Goal: Information Seeking & Learning: Check status

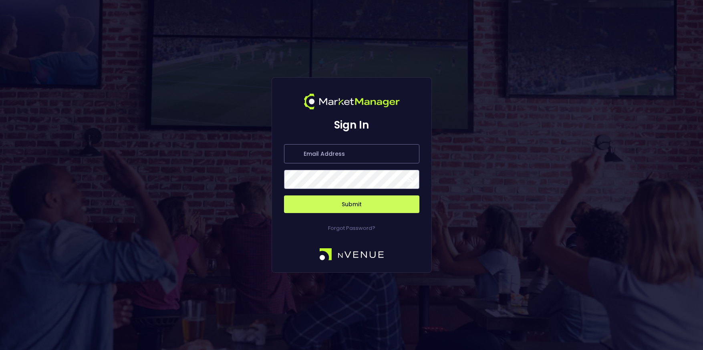
type input "[PERSON_NAME][EMAIL_ADDRESS][DOMAIN_NAME]"
click at [361, 206] on button "Submit" at bounding box center [351, 204] width 135 height 18
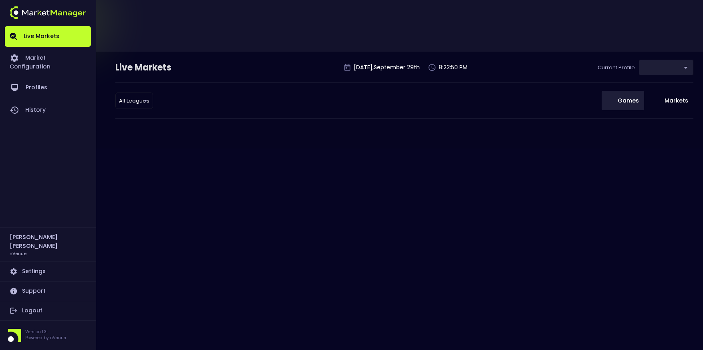
type input "0a763355-b225-40e6-8c79-2dda4ec7b2cf"
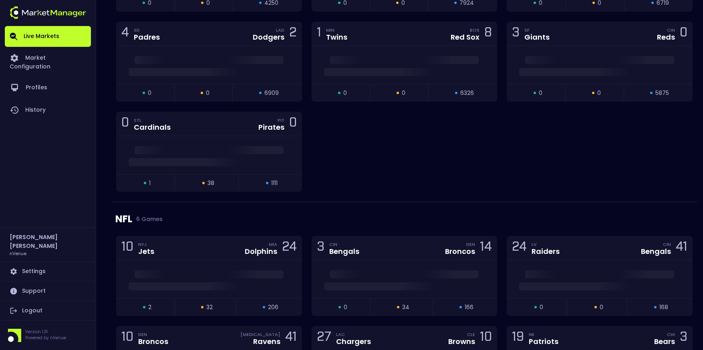
scroll to position [906, 0]
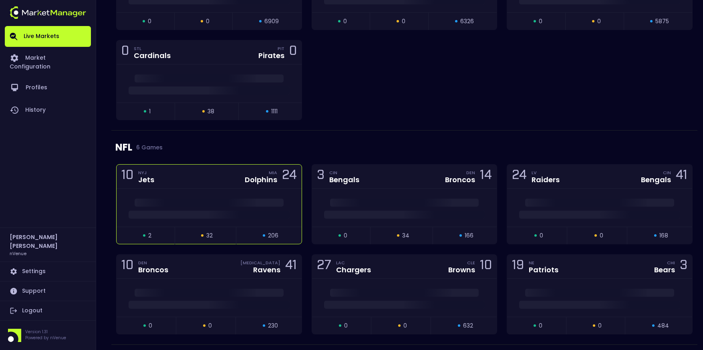
click at [219, 189] on div at bounding box center [209, 208] width 185 height 38
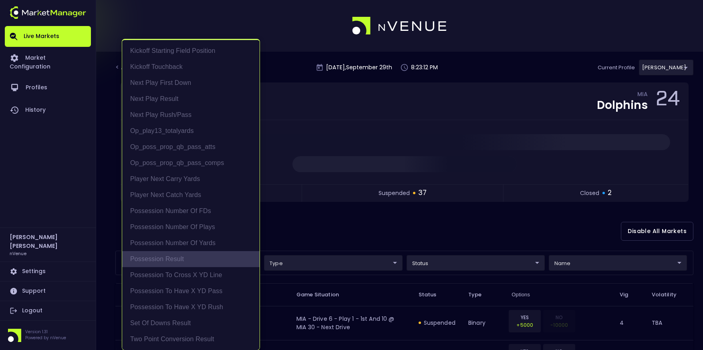
click at [200, 256] on li "Possession Result" at bounding box center [190, 259] width 137 height 16
type input "Possession Result"
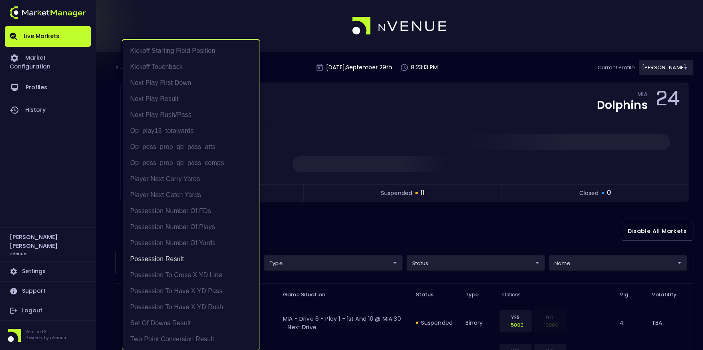
click at [294, 97] on div at bounding box center [351, 175] width 703 height 350
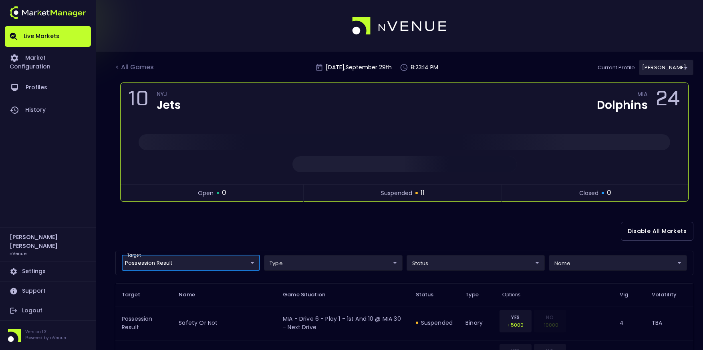
scroll to position [70, 0]
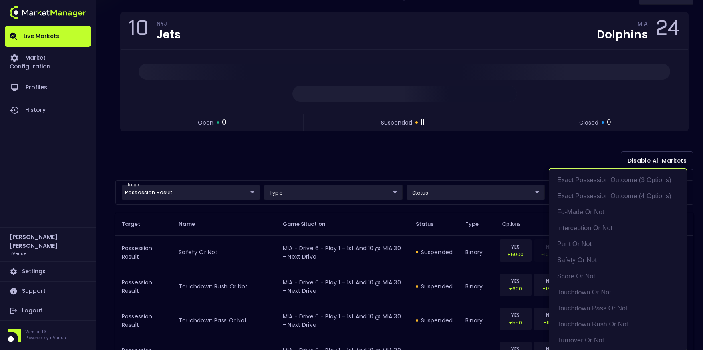
click at [606, 193] on body "Live Markets Market Configuration Profiles History [PERSON_NAME] nVenue Setting…" at bounding box center [351, 303] width 703 height 746
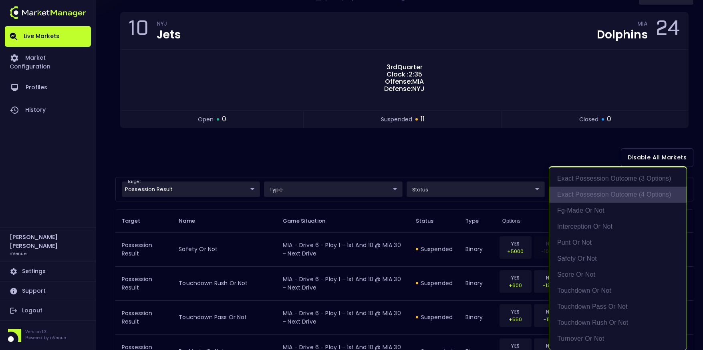
click at [613, 196] on li "exact possession outcome (4 options)" at bounding box center [617, 195] width 137 height 16
type input "exact possession outcome (4 options)"
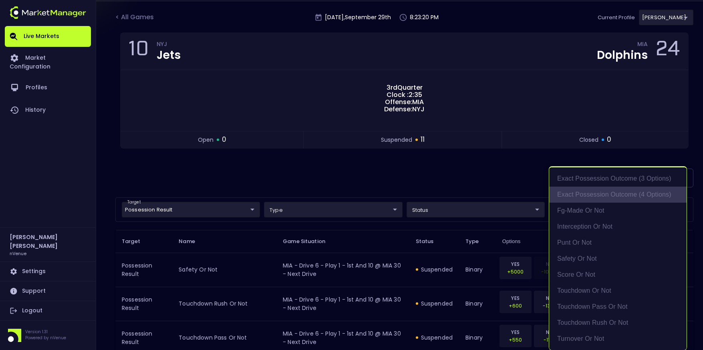
scroll to position [1, 0]
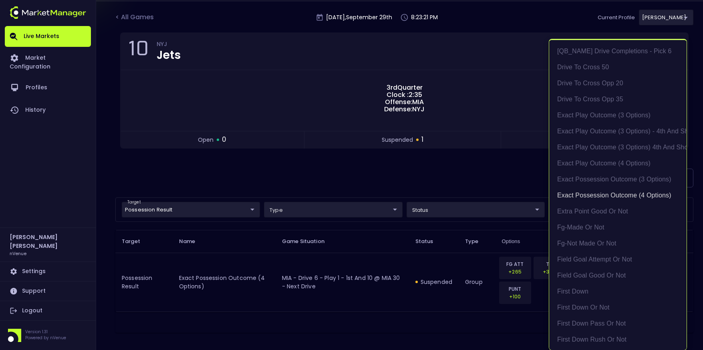
click at [479, 190] on div at bounding box center [351, 175] width 703 height 350
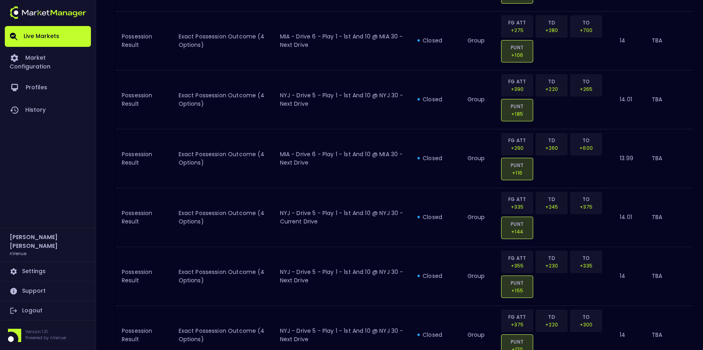
scroll to position [0, 0]
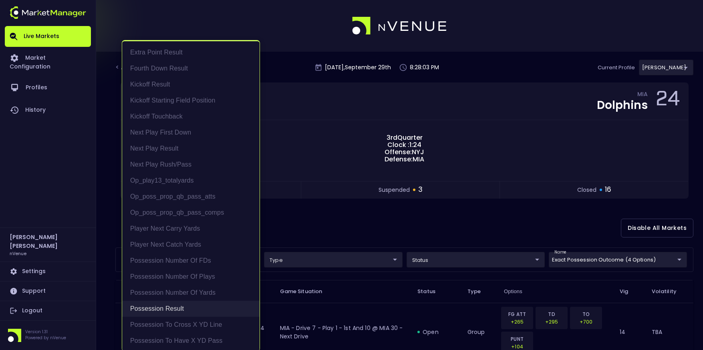
click at [187, 304] on li "Possession Result" at bounding box center [190, 309] width 137 height 16
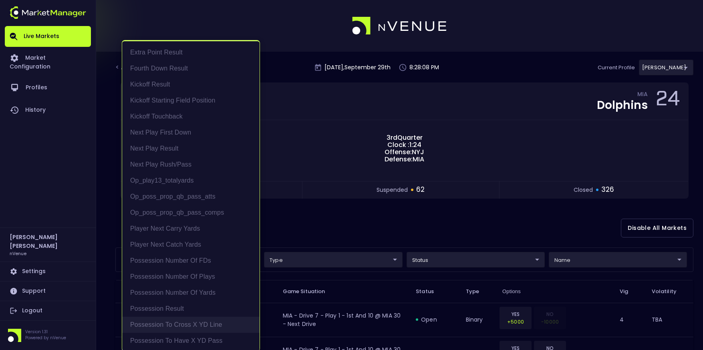
click at [215, 325] on li "Possession to Cross X YD Line" at bounding box center [190, 325] width 137 height 16
type input "Possession to Cross X YD Line"
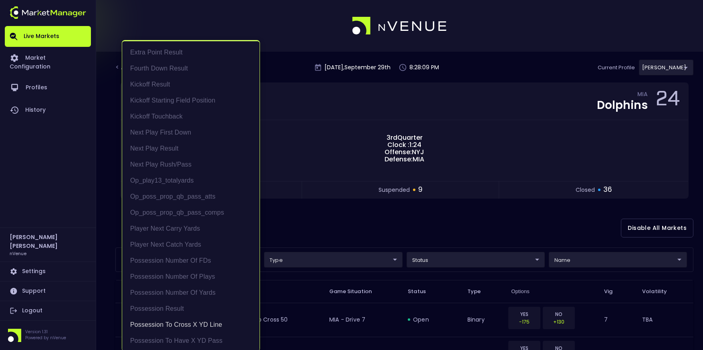
scroll to position [1, 0]
click at [298, 189] on div at bounding box center [351, 175] width 703 height 350
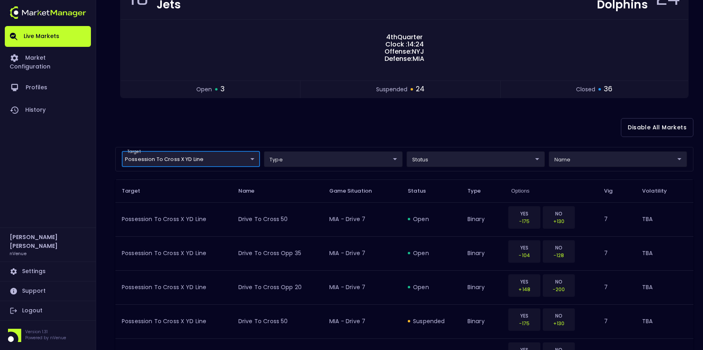
scroll to position [0, 0]
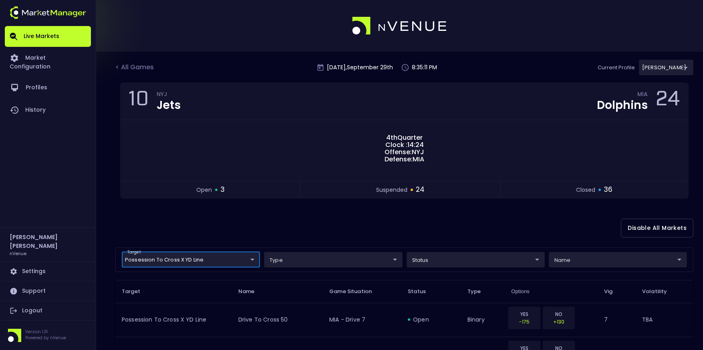
click at [60, 38] on link "Live Markets" at bounding box center [48, 36] width 86 height 21
click at [134, 71] on div "< All Games" at bounding box center [135, 67] width 40 height 10
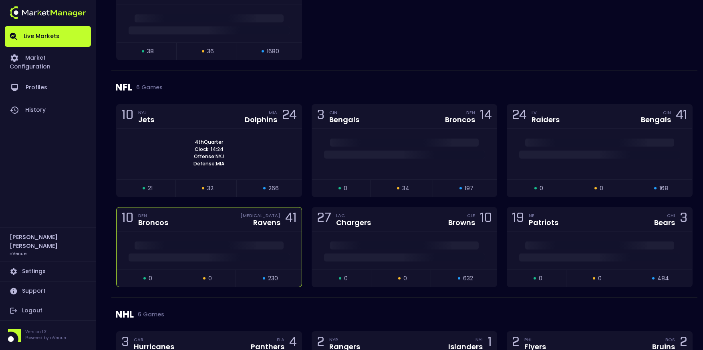
scroll to position [965, 0]
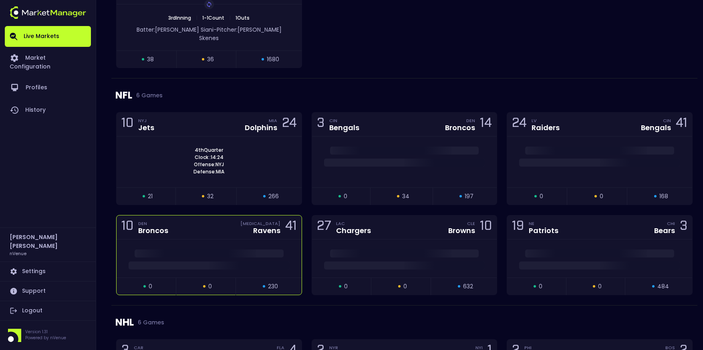
click at [222, 220] on div "10 DEN Broncos [MEDICAL_DATA] Ravens 41" at bounding box center [209, 227] width 185 height 24
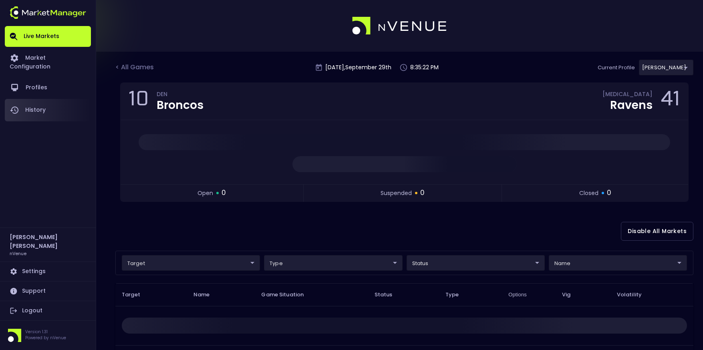
click at [40, 99] on link "History" at bounding box center [48, 110] width 86 height 22
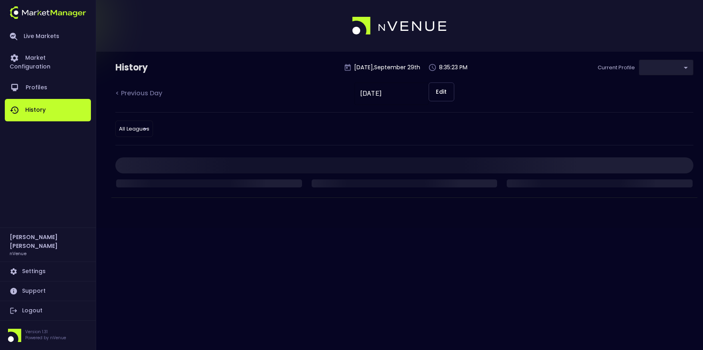
type input "0a763355-b225-40e6-8c79-2dda4ec7b2cf"
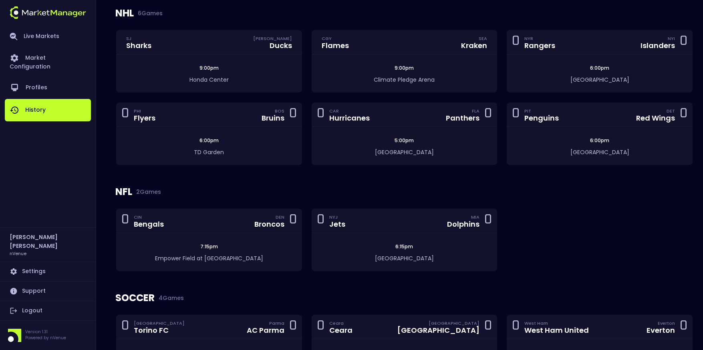
scroll to position [165, 0]
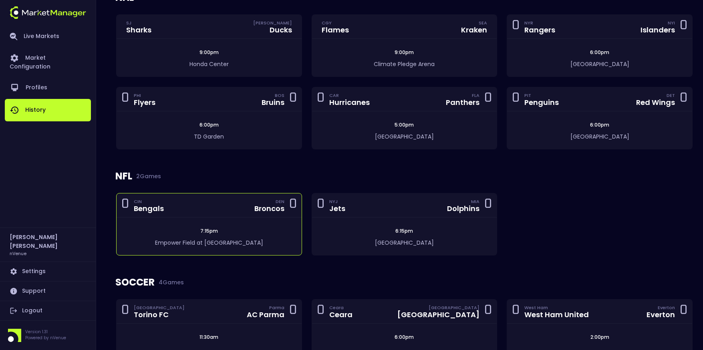
click at [224, 213] on div "0 CIN Bengals DEN Broncos 0" at bounding box center [209, 205] width 185 height 24
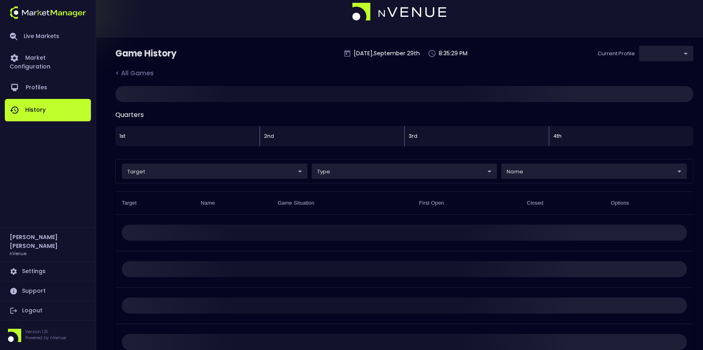
type input "0a763355-b225-40e6-8c79-2dda4ec7b2cf"
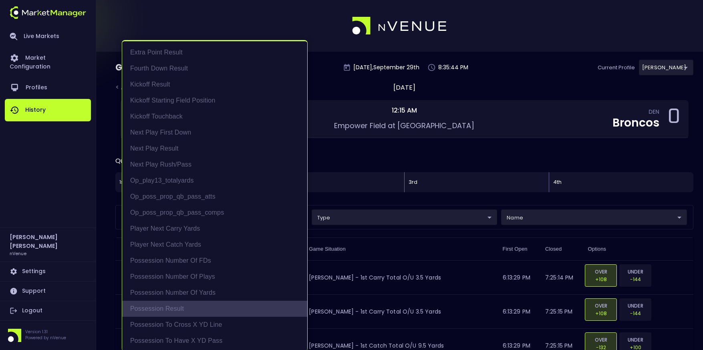
click at [209, 305] on li "Possession Result" at bounding box center [214, 309] width 185 height 16
type input "Possession Result"
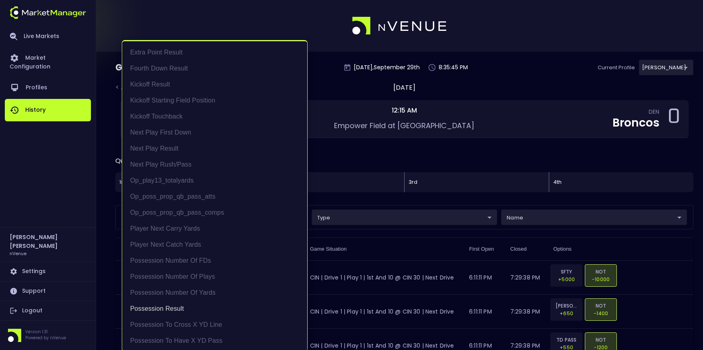
scroll to position [1, 0]
click at [333, 115] on div at bounding box center [351, 175] width 703 height 350
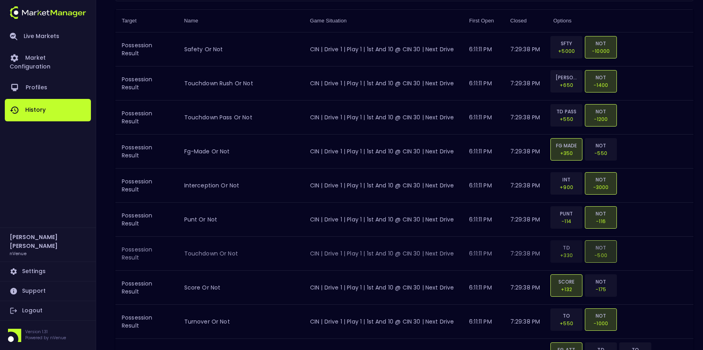
scroll to position [0, 0]
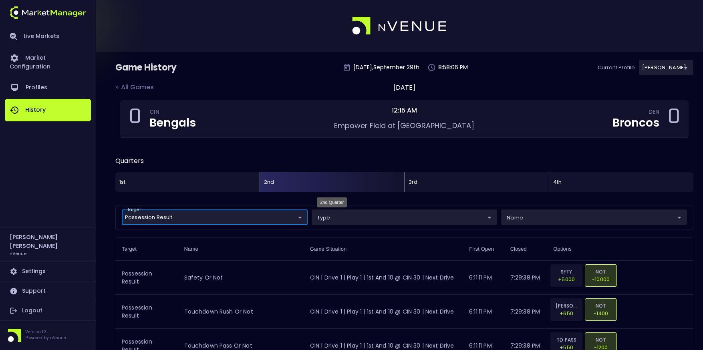
click at [294, 190] on div "2nd" at bounding box center [332, 182] width 145 height 20
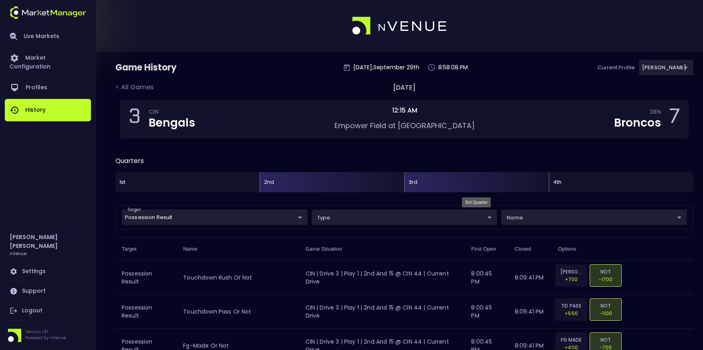
click at [440, 183] on div "3rd" at bounding box center [476, 182] width 145 height 20
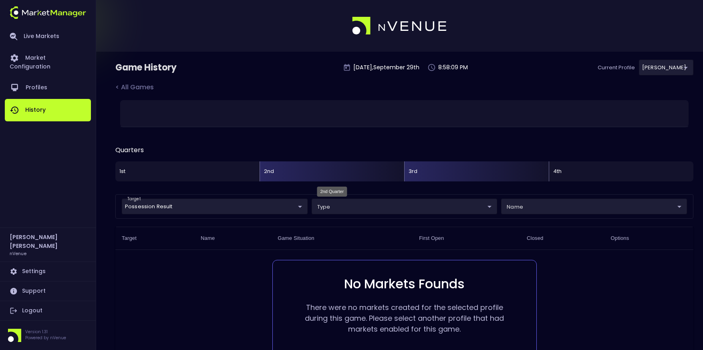
click at [342, 167] on div "2nd" at bounding box center [332, 171] width 145 height 20
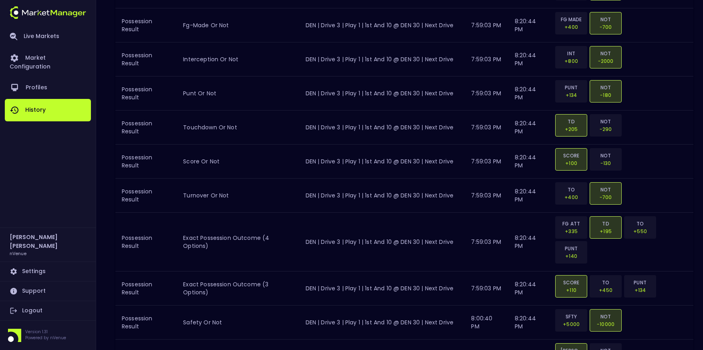
scroll to position [1743, 0]
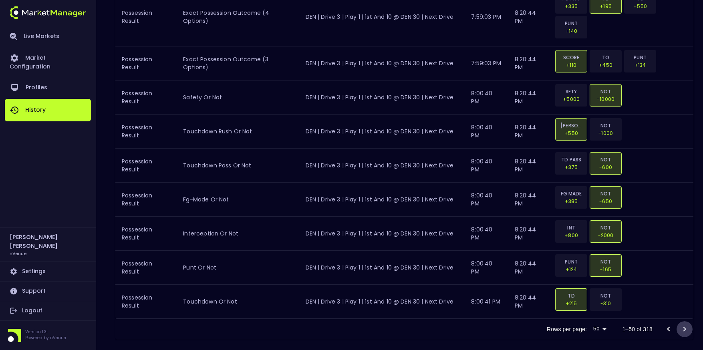
click at [686, 324] on icon "Go to next page" at bounding box center [685, 329] width 10 height 10
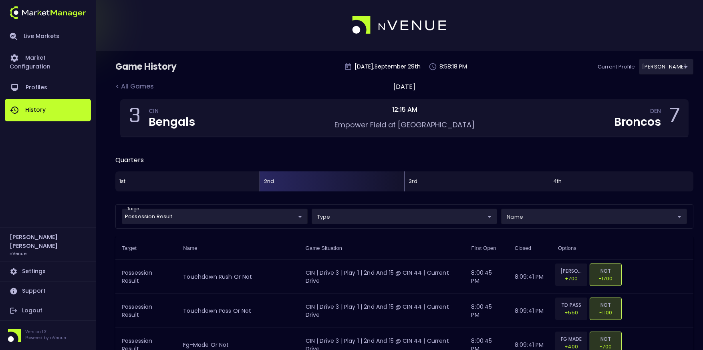
scroll to position [0, 0]
drag, startPoint x: 159, startPoint y: 189, endPoint x: 119, endPoint y: 130, distance: 71.4
click at [159, 189] on div "1st" at bounding box center [187, 182] width 144 height 20
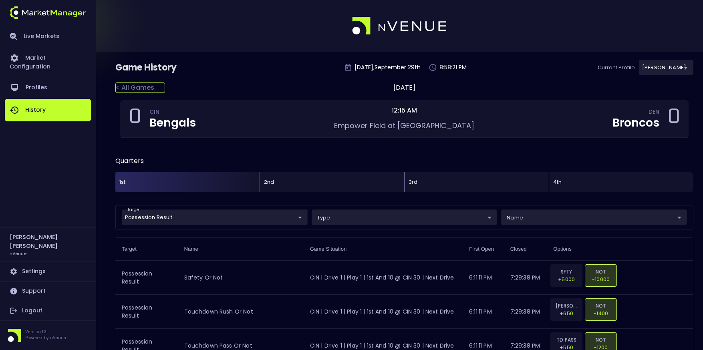
click at [127, 85] on div "< All Games" at bounding box center [140, 88] width 50 height 10
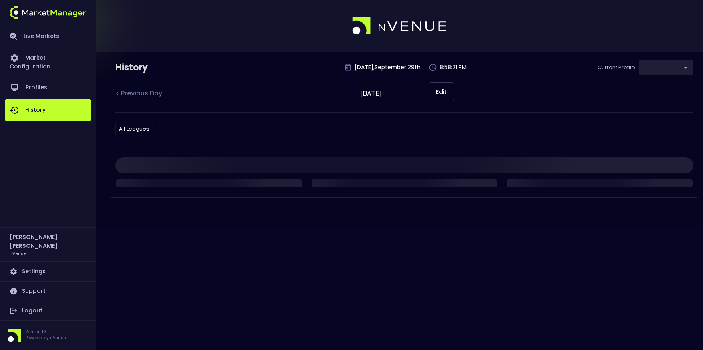
type input "0a763355-b225-40e6-8c79-2dda4ec7b2cf"
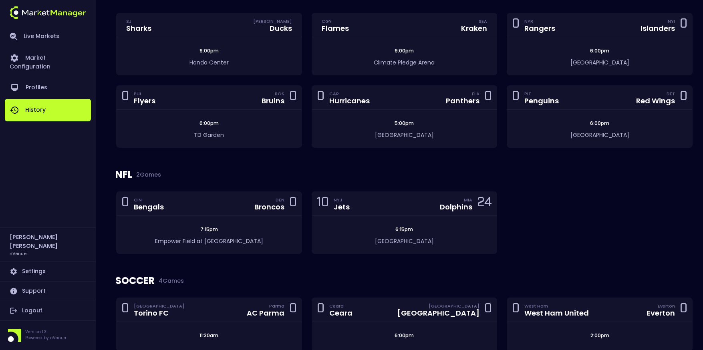
scroll to position [259, 0]
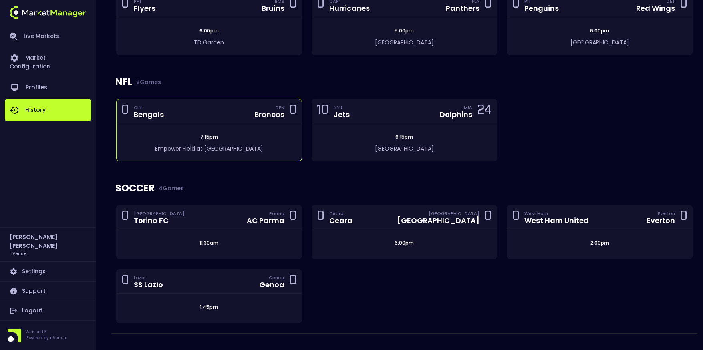
click at [235, 133] on div "7:15pm" at bounding box center [209, 136] width 185 height 7
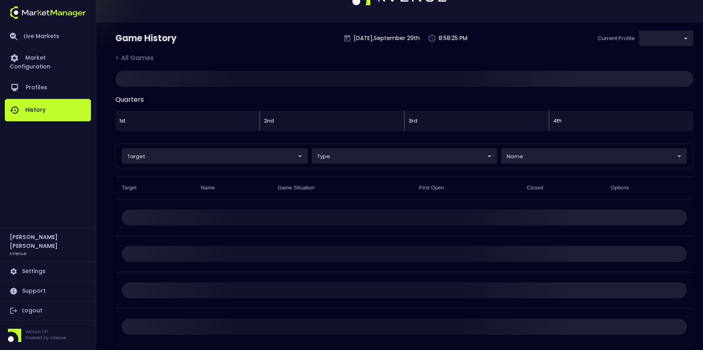
scroll to position [0, 0]
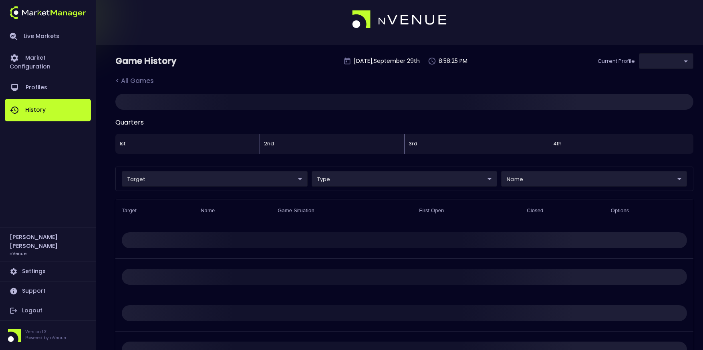
type input "0a763355-b225-40e6-8c79-2dda4ec7b2cf"
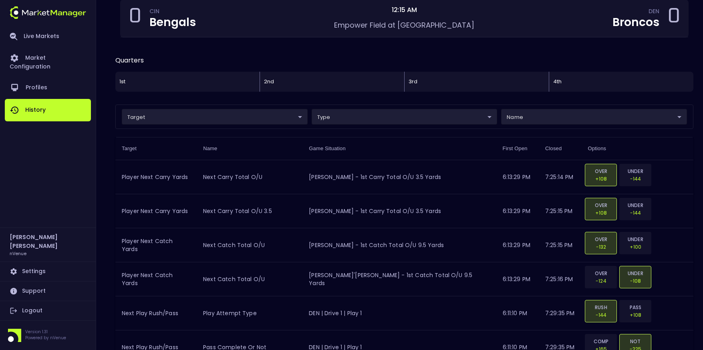
scroll to position [100, 0]
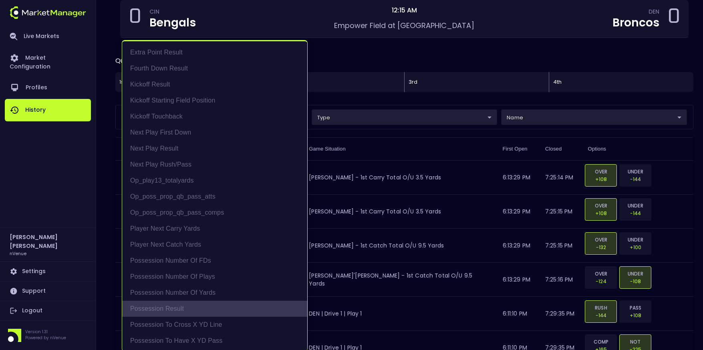
click at [206, 305] on li "Possession Result" at bounding box center [214, 309] width 185 height 16
type input "Possession Result"
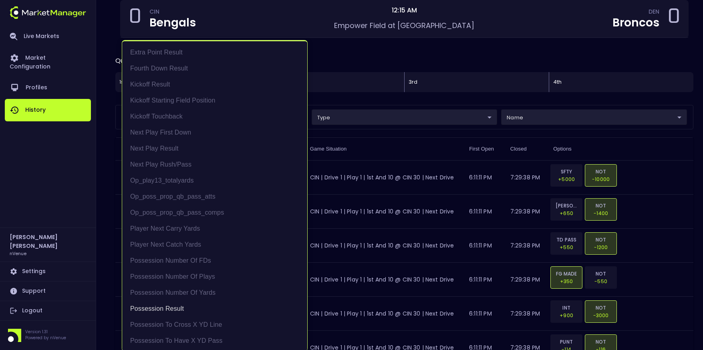
scroll to position [1, 0]
click at [350, 62] on div at bounding box center [351, 175] width 703 height 350
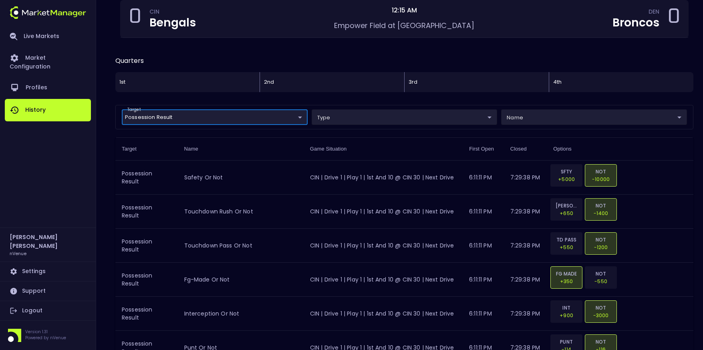
scroll to position [0, 0]
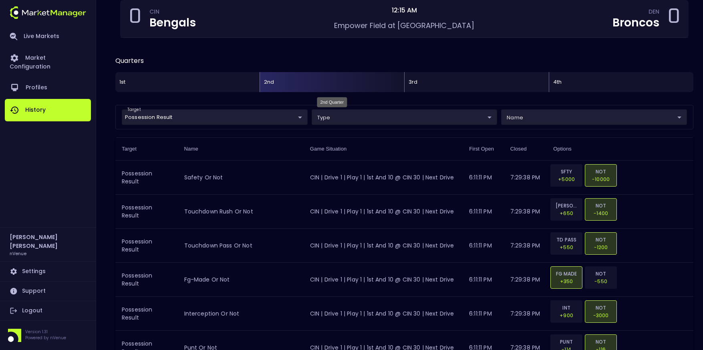
click at [335, 85] on div "2nd" at bounding box center [332, 82] width 145 height 20
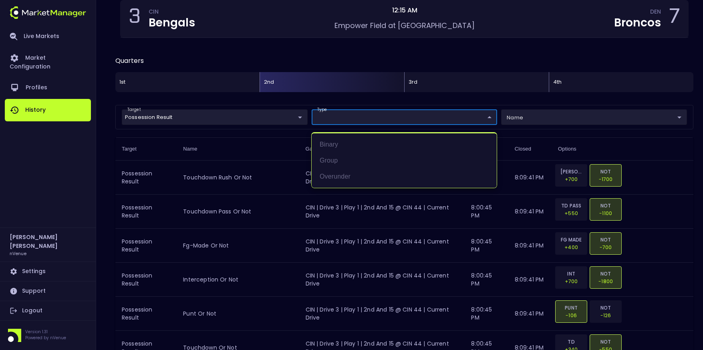
click at [351, 117] on div at bounding box center [351, 175] width 703 height 350
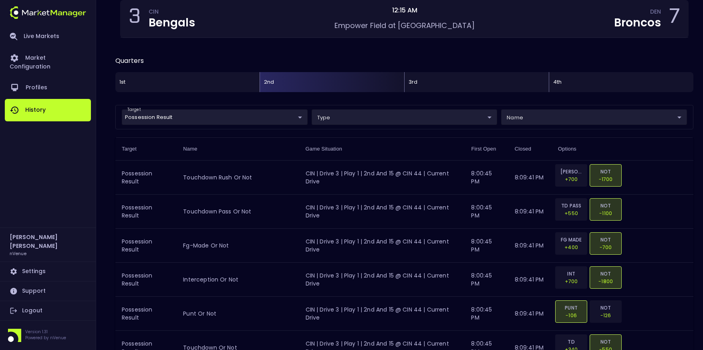
click at [310, 152] on th "Game Situation" at bounding box center [382, 149] width 166 height 23
click at [312, 147] on th "Game Situation" at bounding box center [382, 149] width 166 height 23
click at [417, 148] on th "Game Situation" at bounding box center [382, 149] width 166 height 23
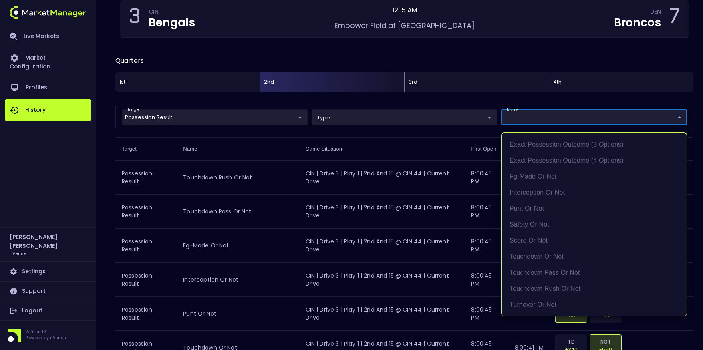
click at [541, 119] on div at bounding box center [351, 175] width 703 height 350
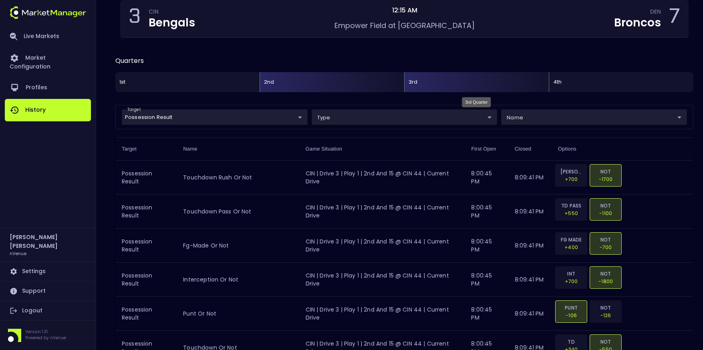
click at [450, 87] on div "3rd" at bounding box center [476, 82] width 145 height 20
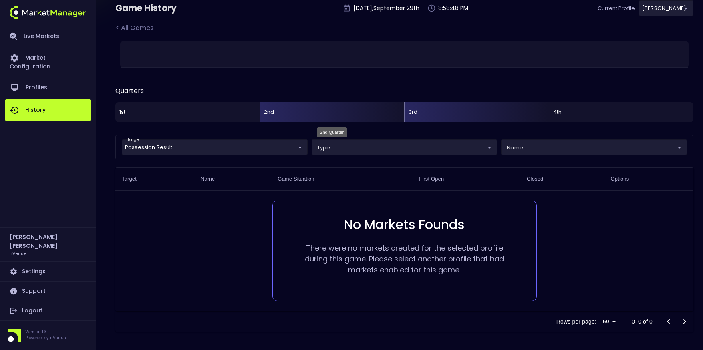
click at [339, 109] on div "2nd" at bounding box center [332, 112] width 145 height 20
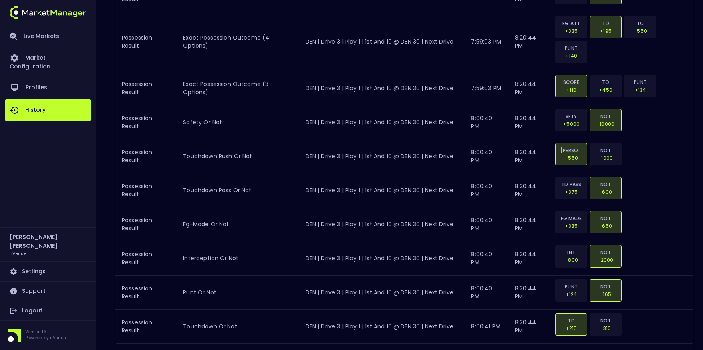
scroll to position [1743, 0]
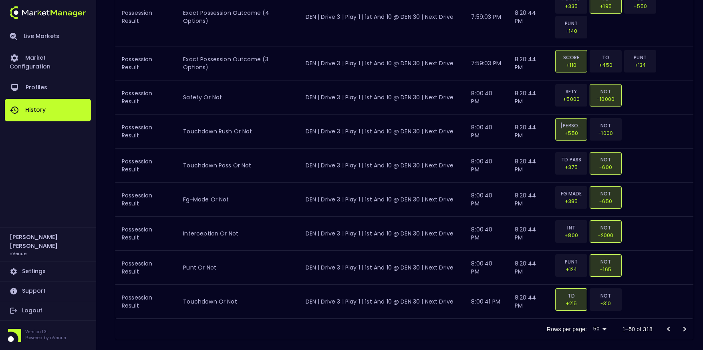
click at [685, 324] on icon "Go to next page" at bounding box center [685, 329] width 10 height 10
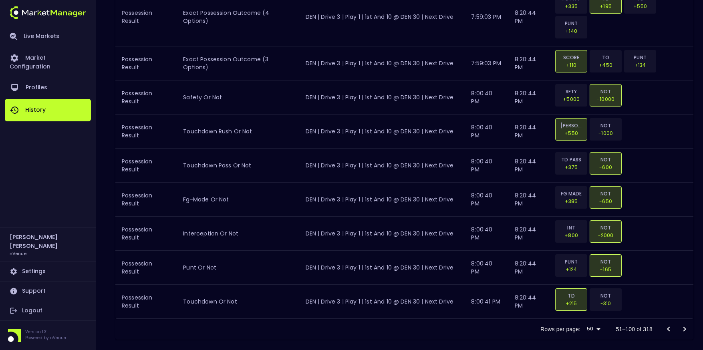
click at [681, 324] on icon "Go to next page" at bounding box center [685, 329] width 10 height 10
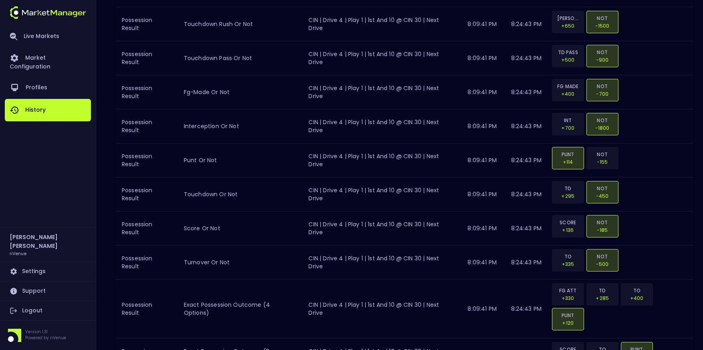
scroll to position [1768, 0]
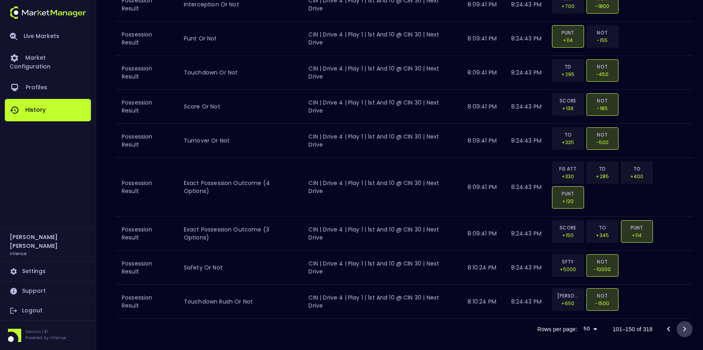
click at [681, 324] on icon "Go to next page" at bounding box center [685, 329] width 10 height 10
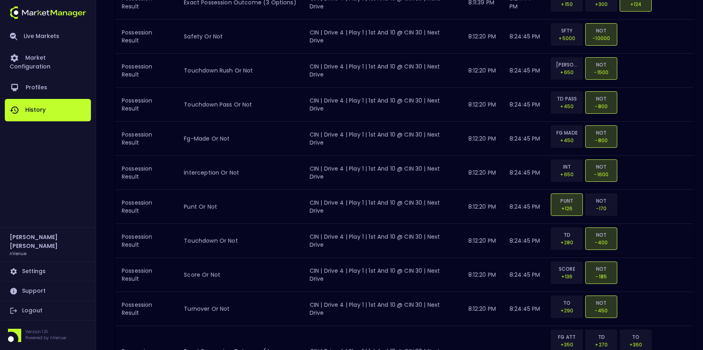
scroll to position [1644, 0]
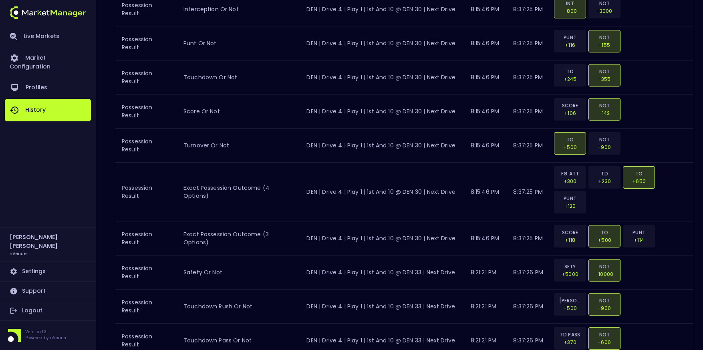
scroll to position [1768, 0]
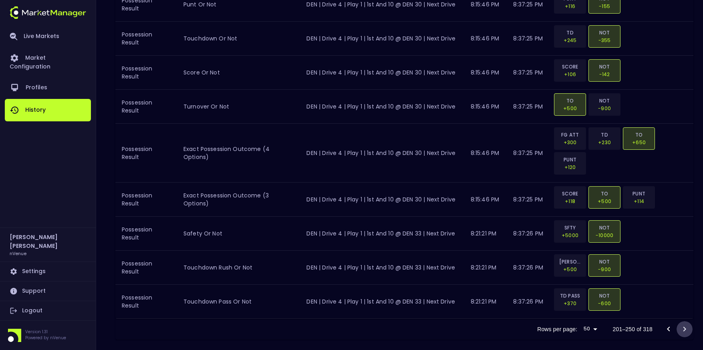
click at [687, 324] on icon "Go to next page" at bounding box center [685, 329] width 10 height 10
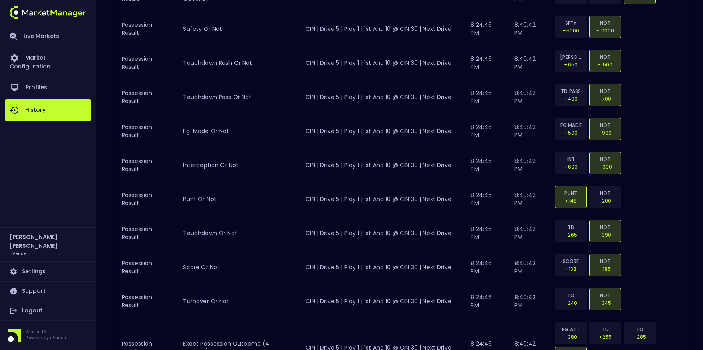
scroll to position [1743, 0]
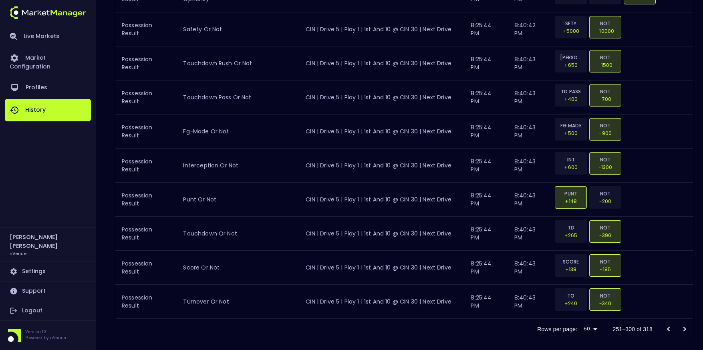
click at [686, 324] on icon "Go to next page" at bounding box center [685, 329] width 10 height 10
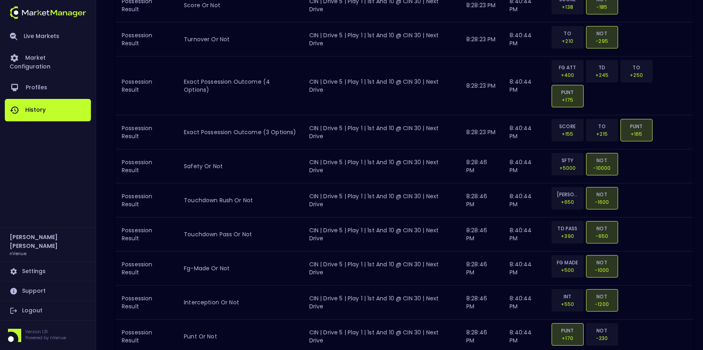
scroll to position [1644, 0]
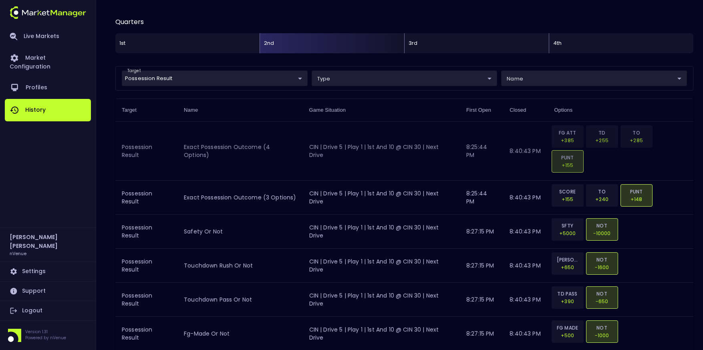
scroll to position [0, 0]
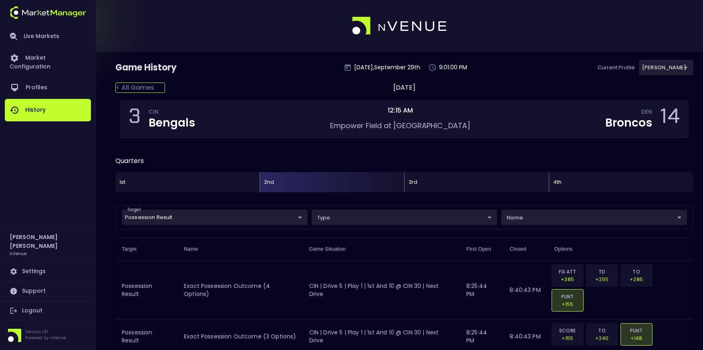
click at [135, 87] on div "< All Games" at bounding box center [140, 88] width 50 height 10
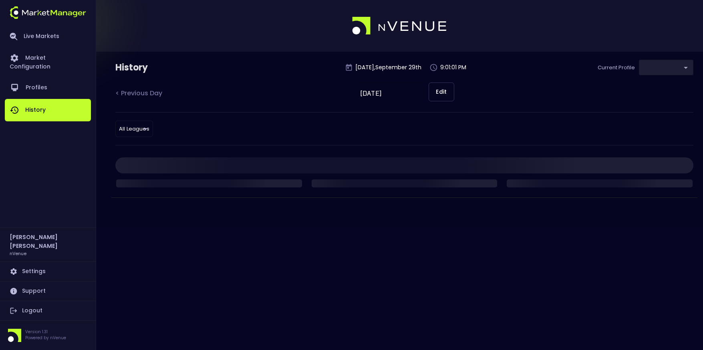
type input "0a763355-b225-40e6-8c79-2dda4ec7b2cf"
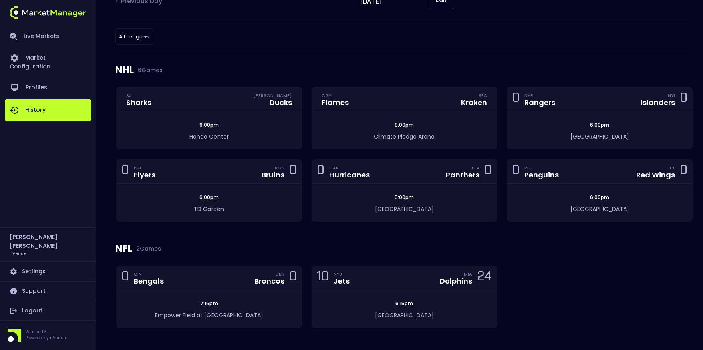
scroll to position [219, 0]
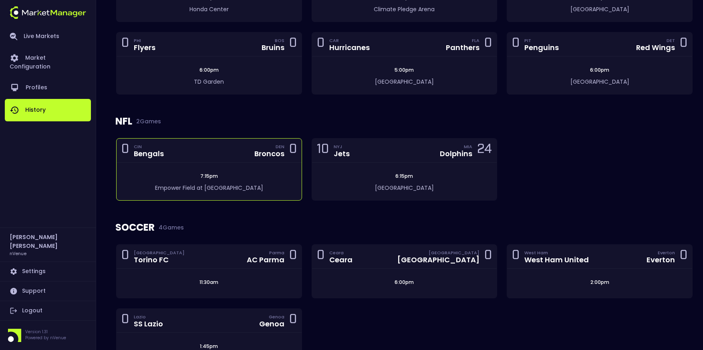
click at [257, 167] on div "7:15pm Empower Field at [GEOGRAPHIC_DATA]" at bounding box center [209, 182] width 185 height 38
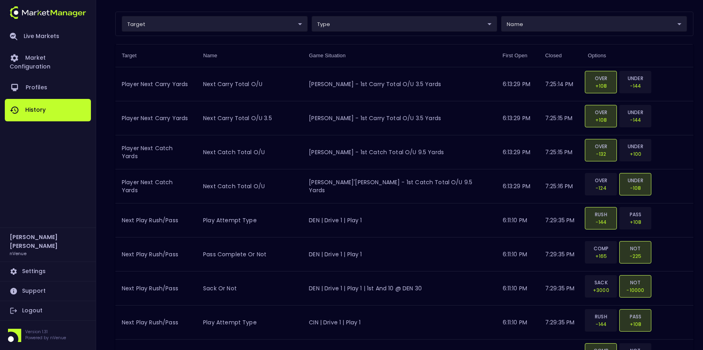
type input "0a763355-b225-40e6-8c79-2dda4ec7b2cf"
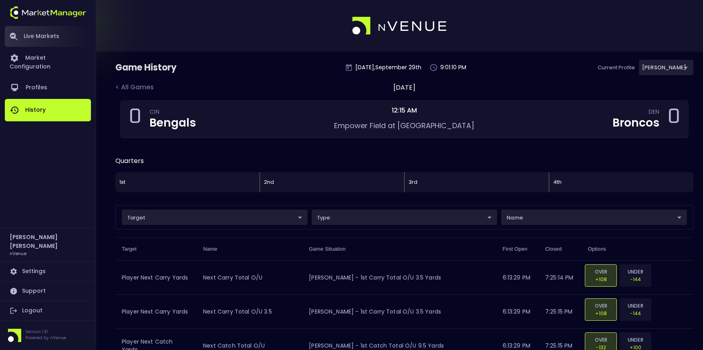
click at [34, 38] on link "Live Markets" at bounding box center [48, 36] width 86 height 21
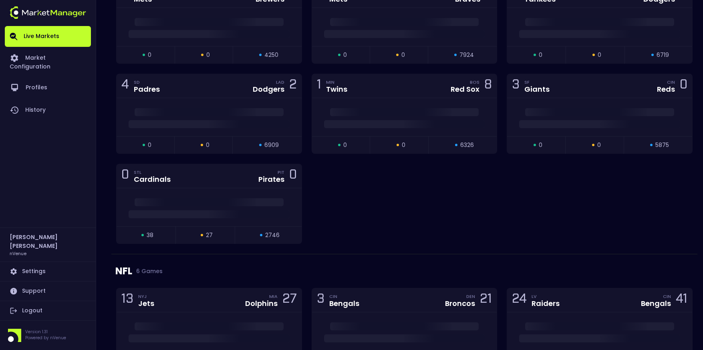
scroll to position [918, 0]
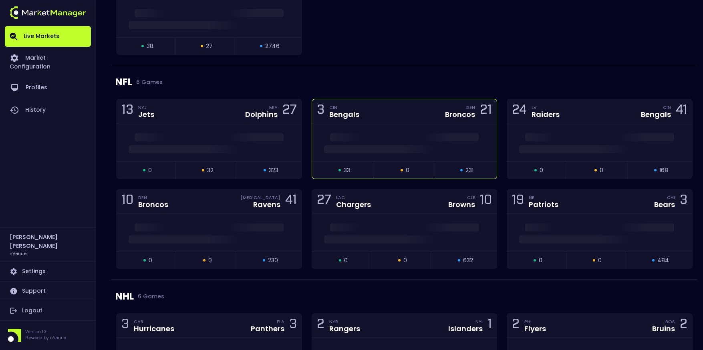
click at [371, 145] on span at bounding box center [404, 149] width 161 height 8
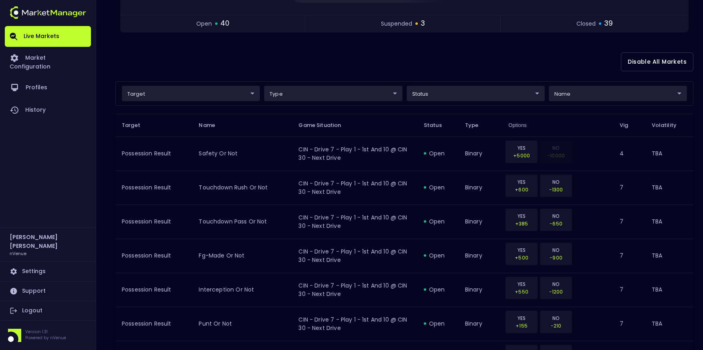
scroll to position [103, 0]
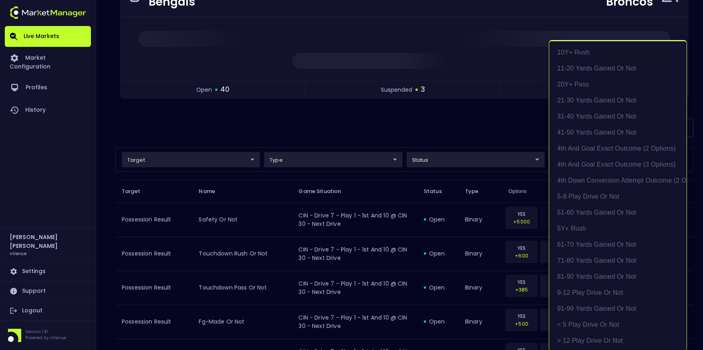
scroll to position [24, 0]
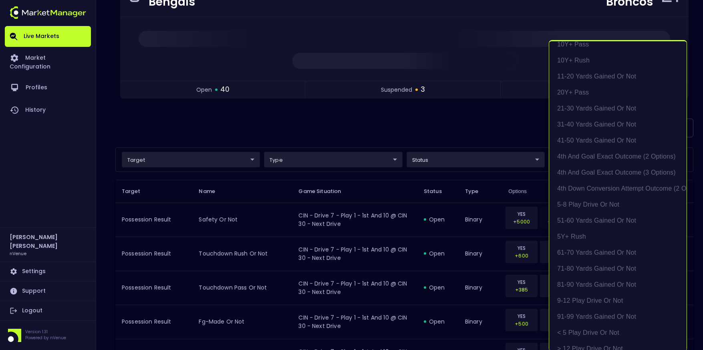
click at [205, 157] on div at bounding box center [351, 175] width 703 height 350
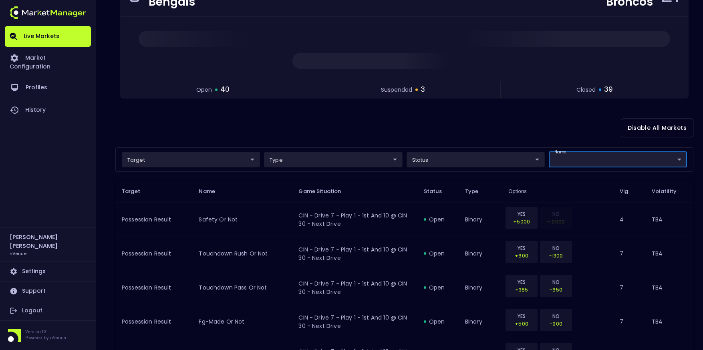
scroll to position [0, 0]
click at [189, 159] on div "0-10 yards gained or not 10Y+ Pass 10Y+ Rush 11-20 yards gained or not 20Y+ Pas…" at bounding box center [351, 175] width 703 height 350
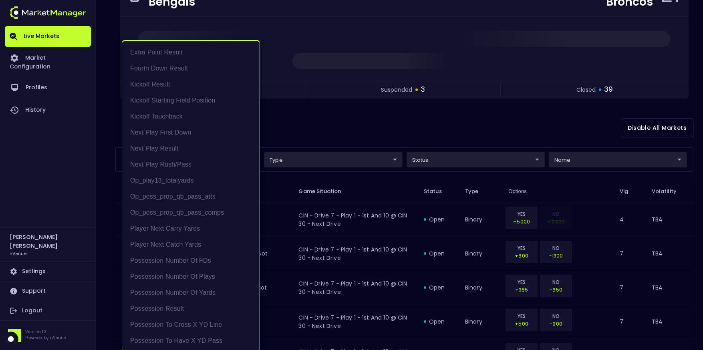
click at [202, 305] on li "Possession Result" at bounding box center [190, 309] width 137 height 16
type input "Possession Result"
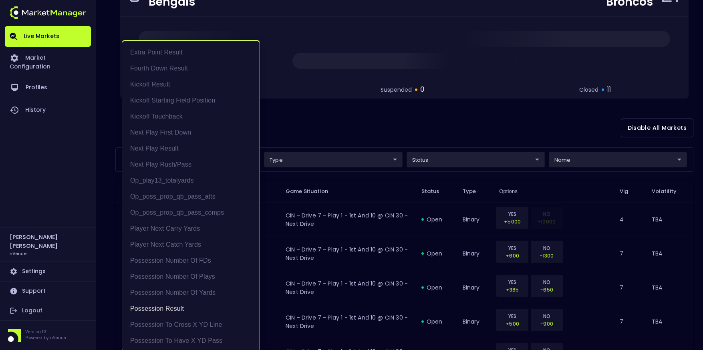
scroll to position [1, 0]
click at [350, 129] on div at bounding box center [351, 175] width 703 height 350
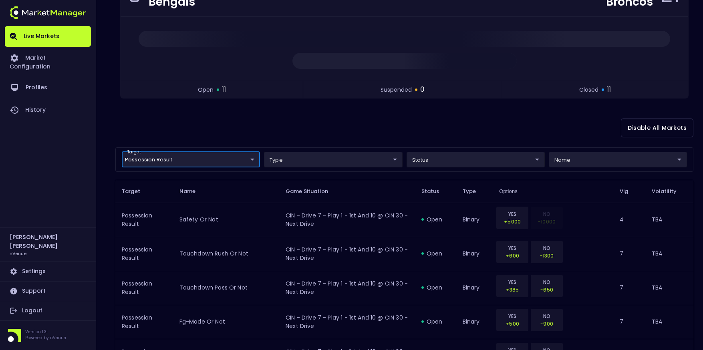
scroll to position [0, 0]
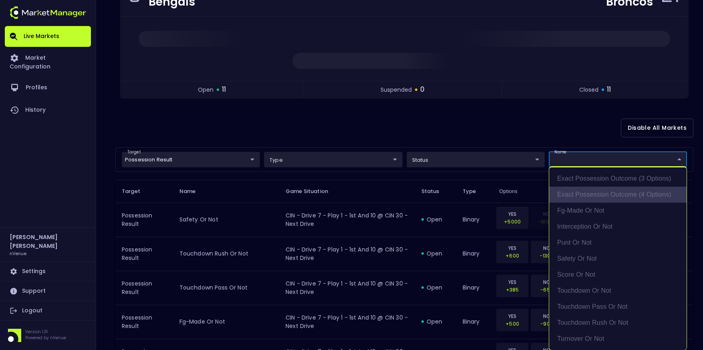
click at [603, 193] on li "exact possession outcome (4 options)" at bounding box center [617, 195] width 137 height 16
type input "exact possession outcome (4 options)"
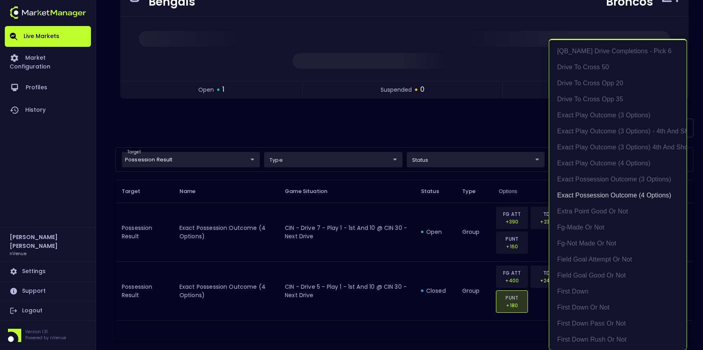
click at [458, 330] on div at bounding box center [351, 175] width 703 height 350
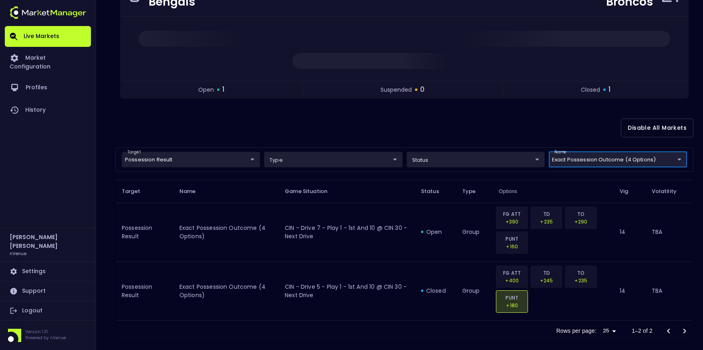
scroll to position [0, 0]
